Goal: Find specific page/section: Find specific page/section

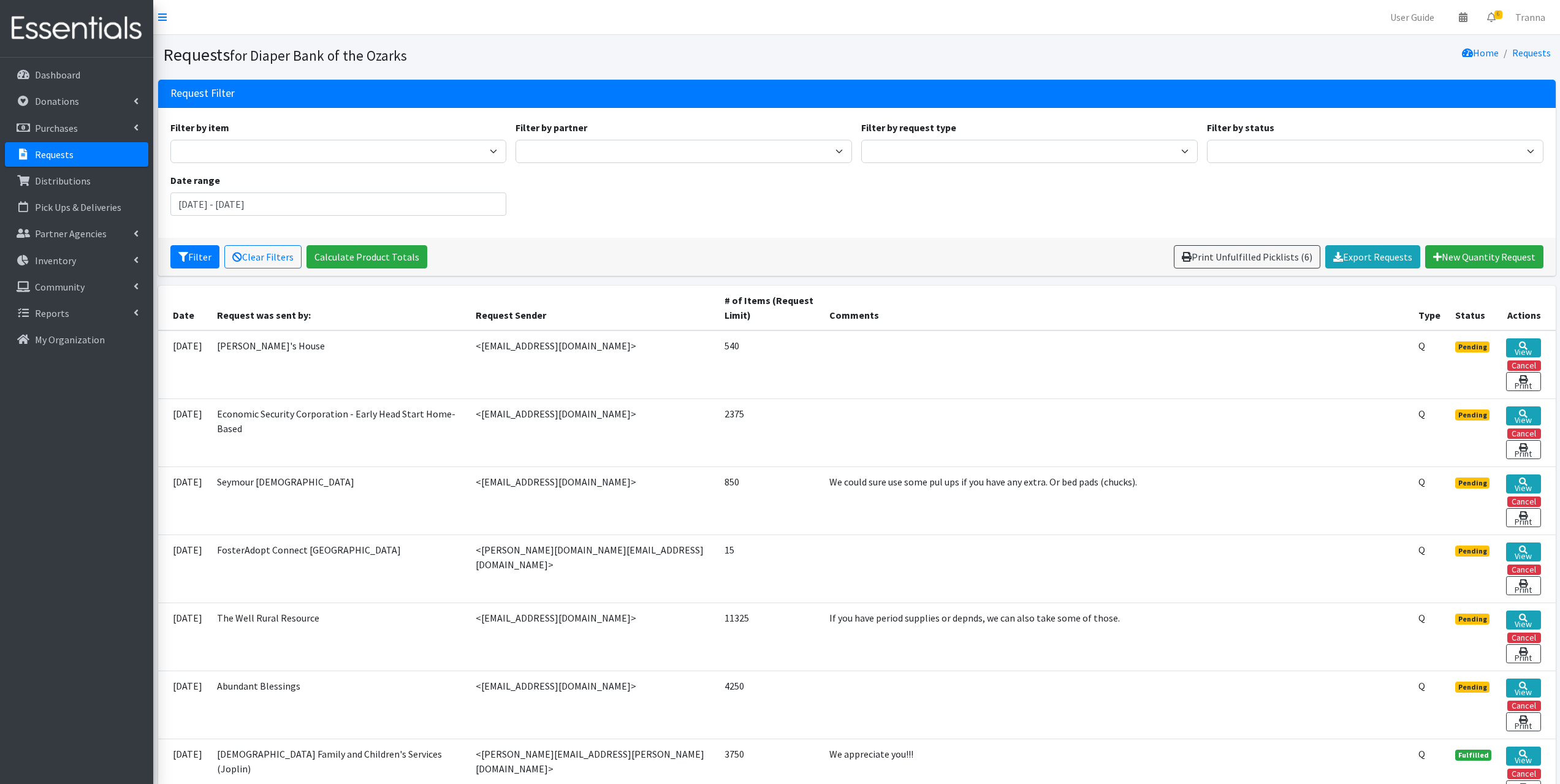
scroll to position [62, 0]
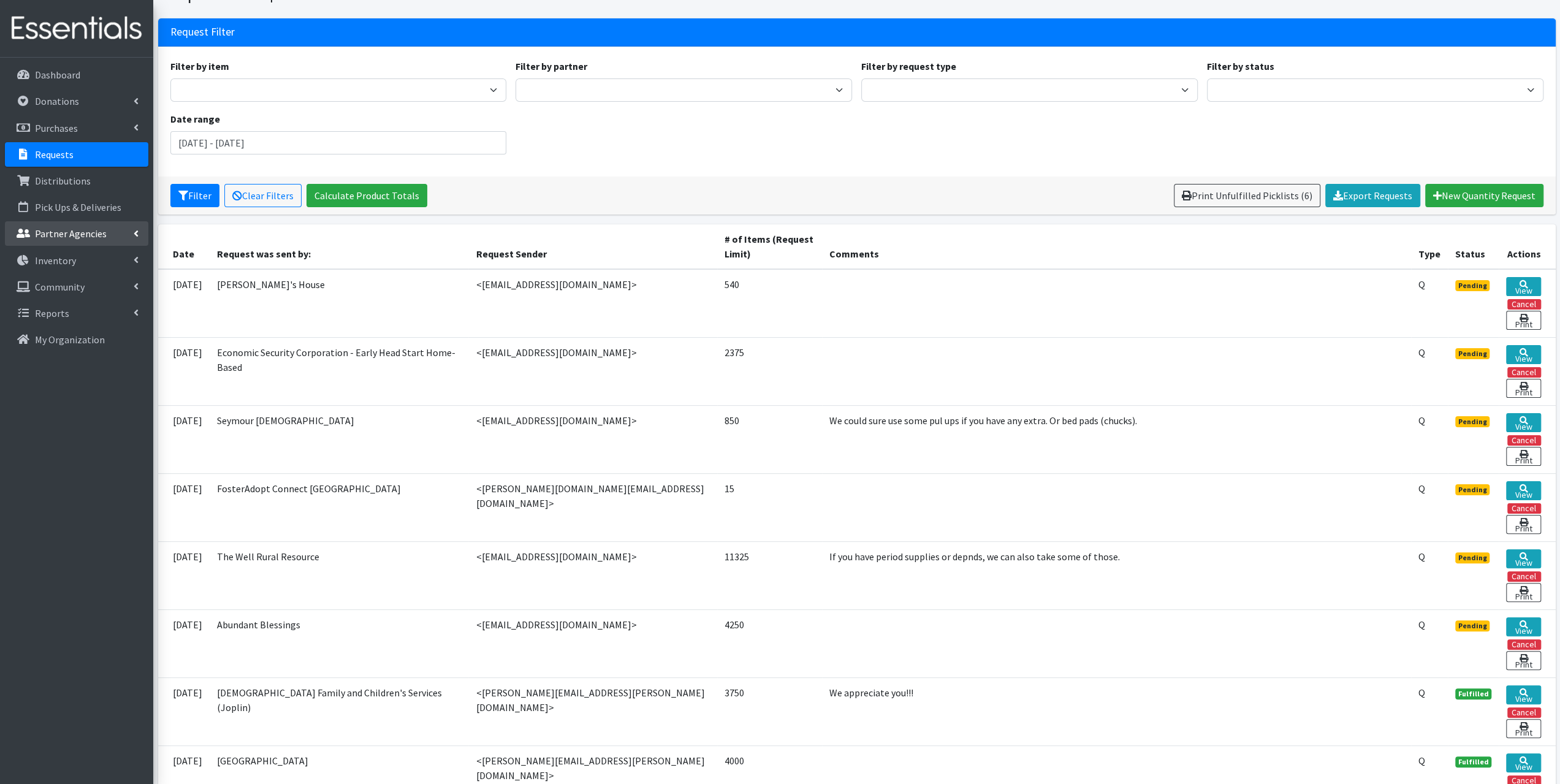
click at [56, 232] on p "Partner Agencies" at bounding box center [71, 233] width 71 height 12
click at [57, 283] on link "Partner Announcement" at bounding box center [76, 287] width 144 height 24
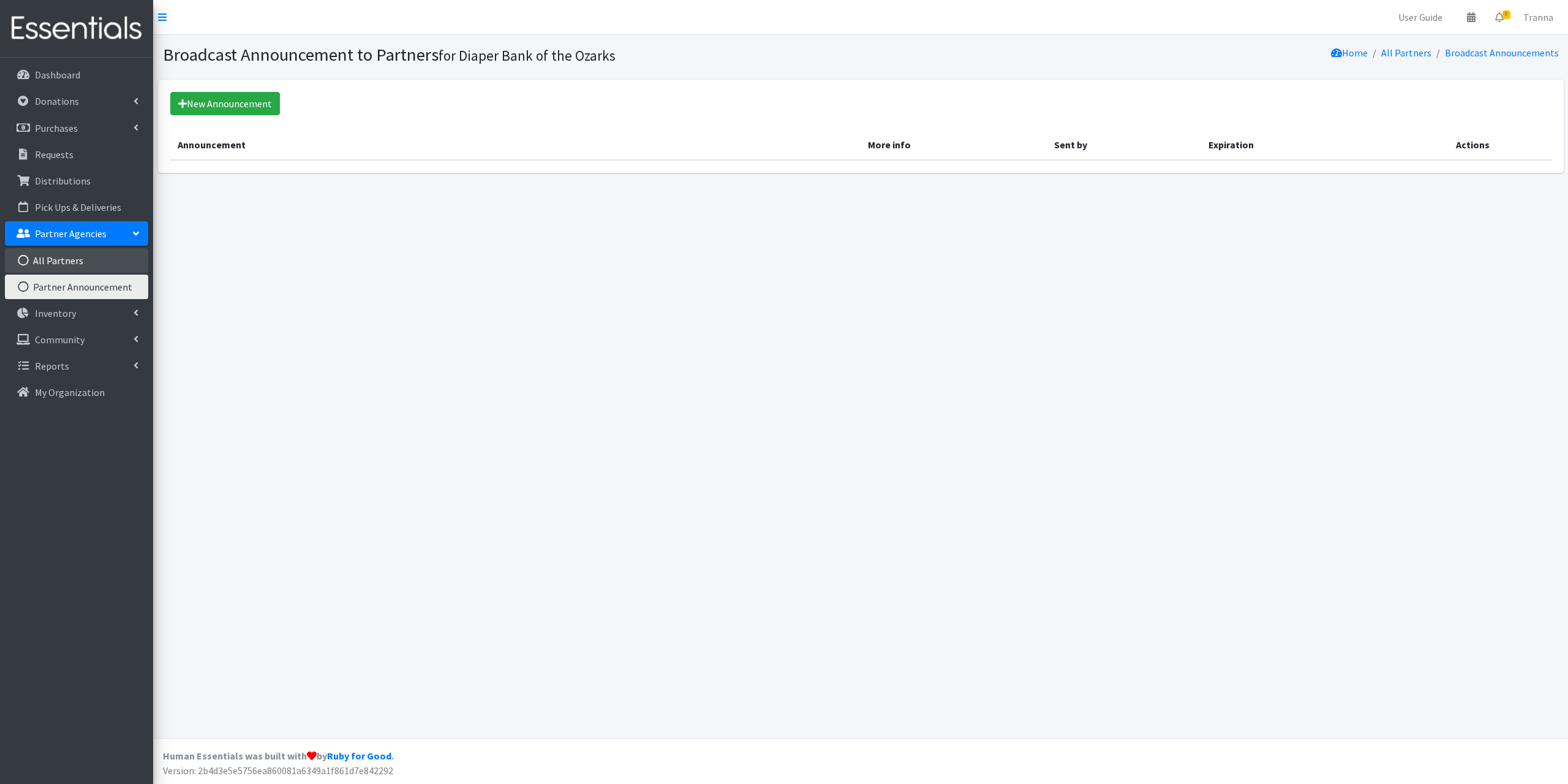
click at [66, 259] on link "All Partners" at bounding box center [76, 260] width 143 height 24
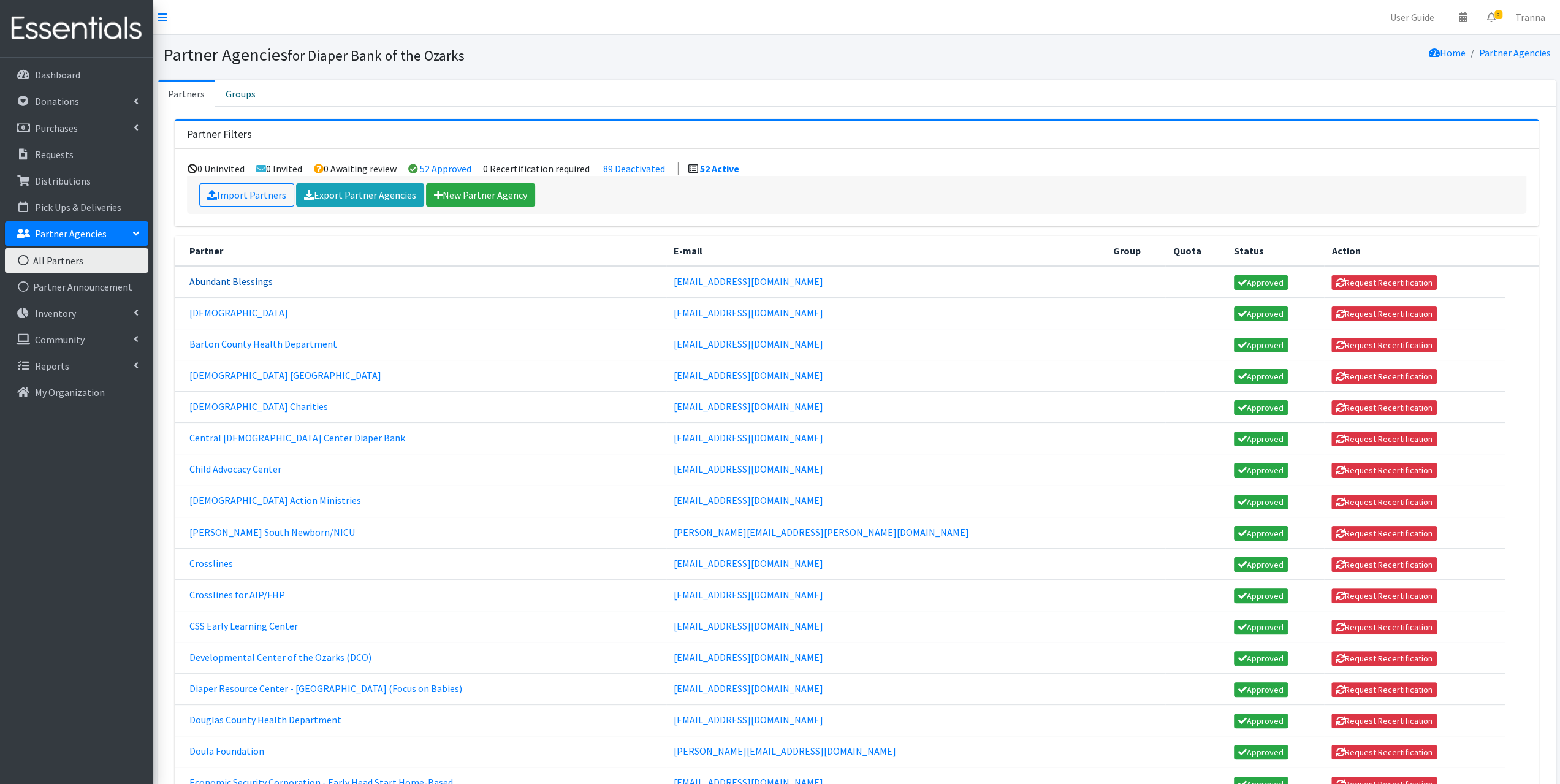
click at [236, 281] on link "Abundant Blessings" at bounding box center [231, 281] width 84 height 12
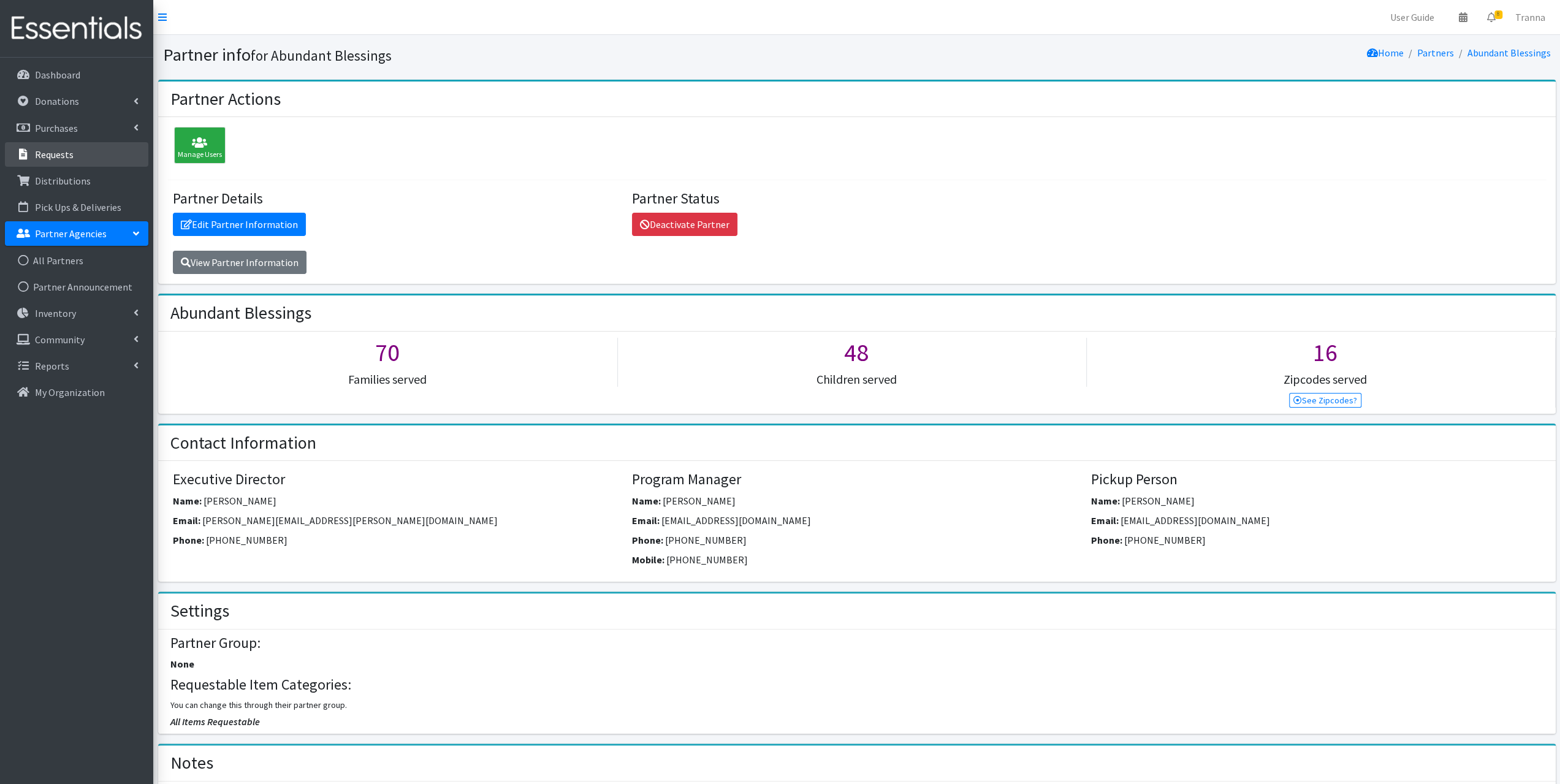
click at [57, 151] on p "Requests" at bounding box center [54, 154] width 39 height 12
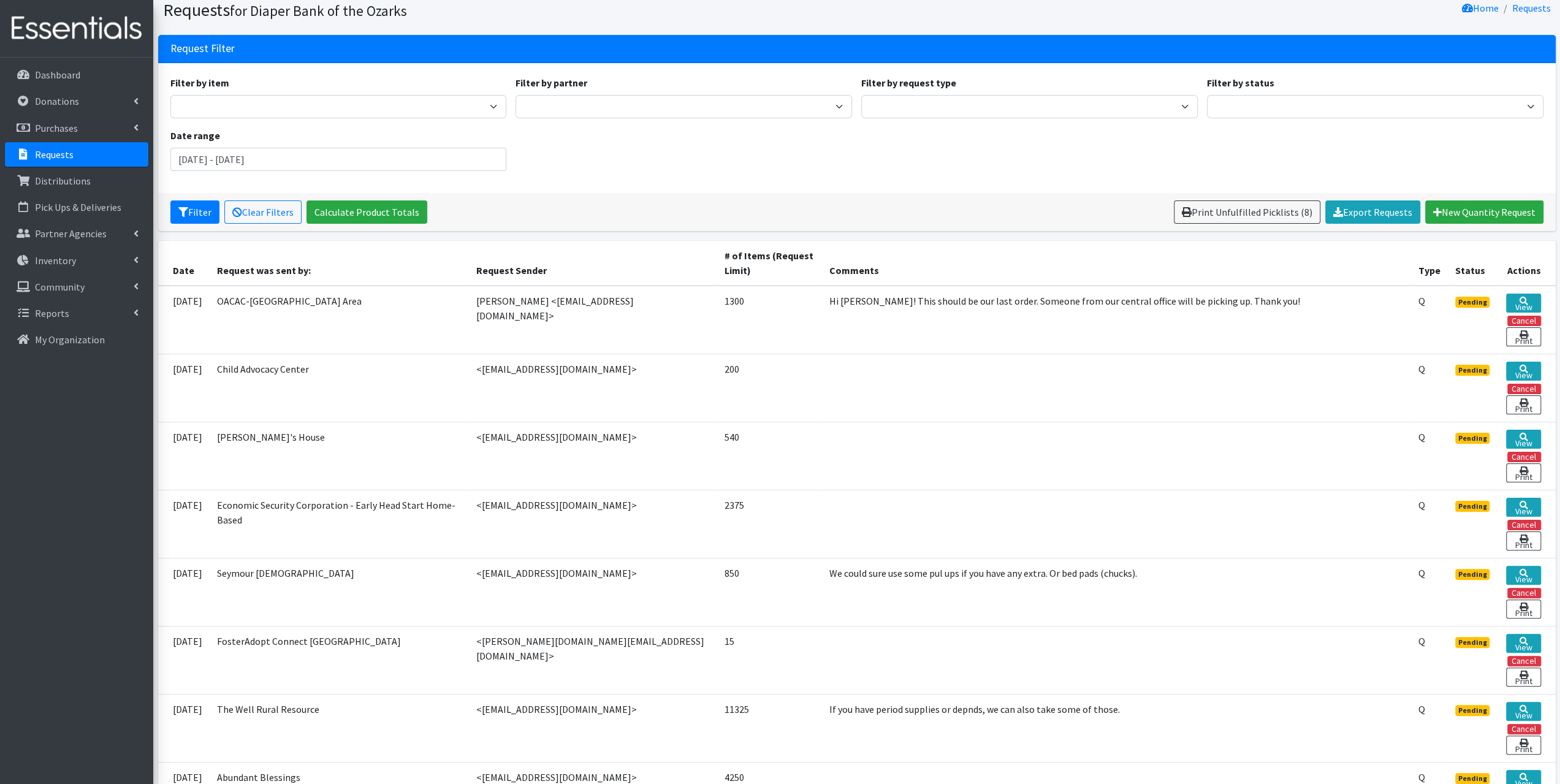
scroll to position [184, 0]
